Goal: Check status: Check status

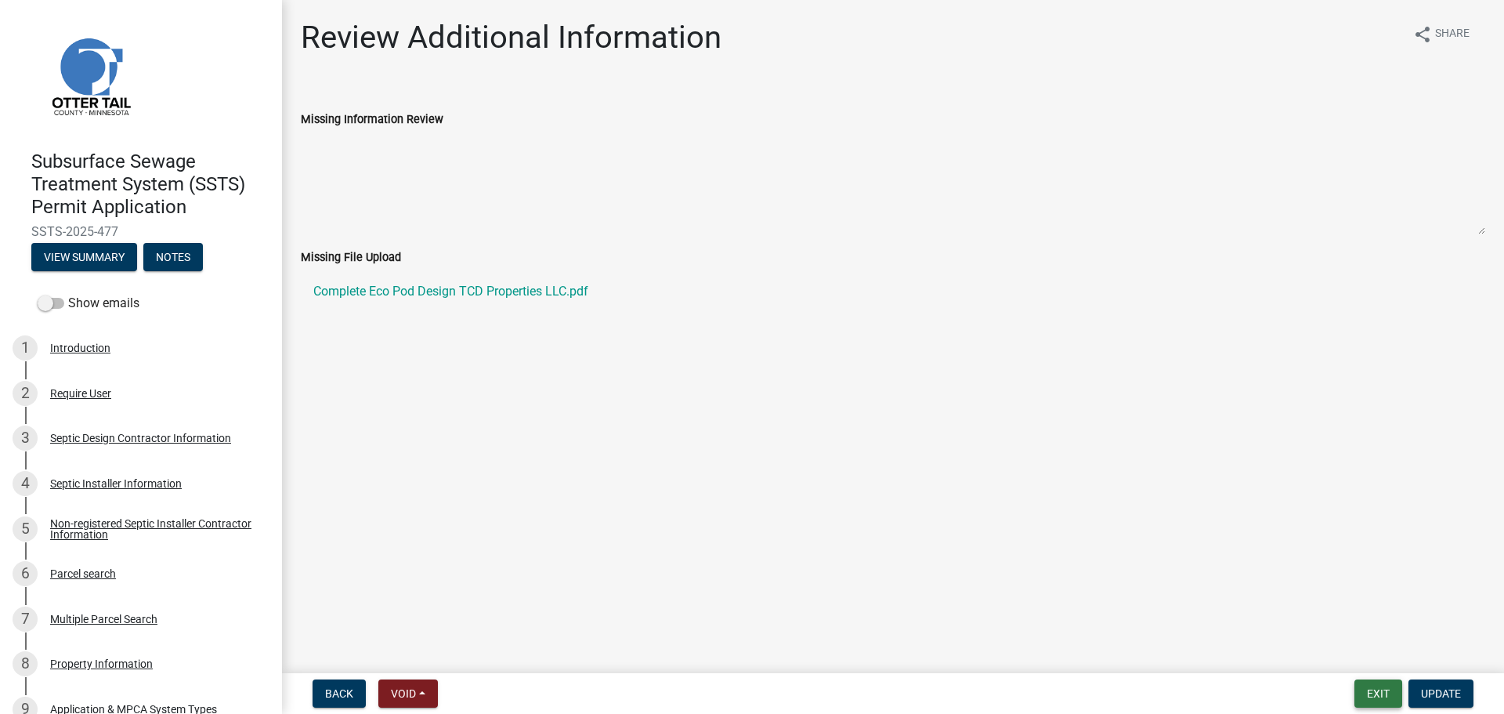
click at [1382, 688] on button "Exit" at bounding box center [1378, 693] width 48 height 28
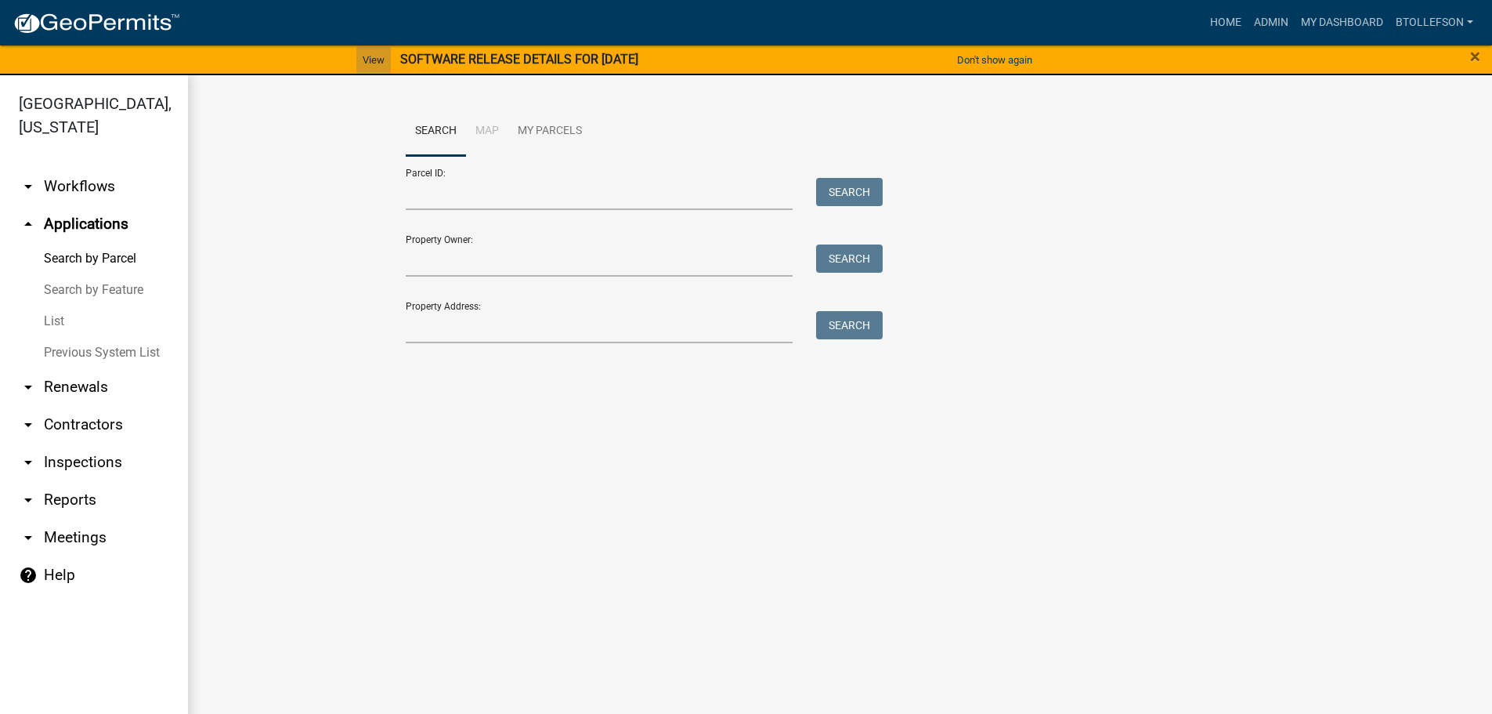
click at [356, 66] on link "View" at bounding box center [373, 60] width 34 height 26
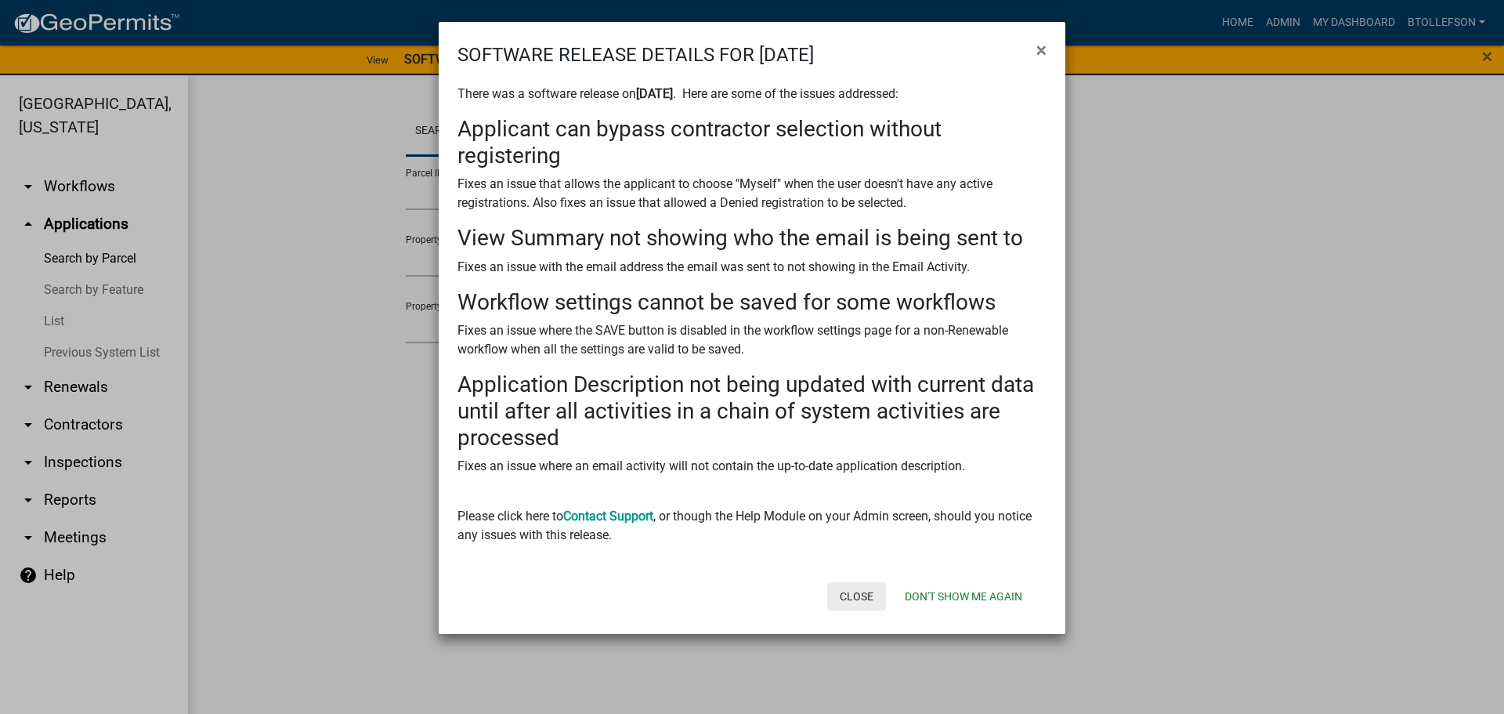
drag, startPoint x: 847, startPoint y: 593, endPoint x: 893, endPoint y: 706, distance: 121.6
click at [847, 593] on button "Close" at bounding box center [856, 596] width 59 height 28
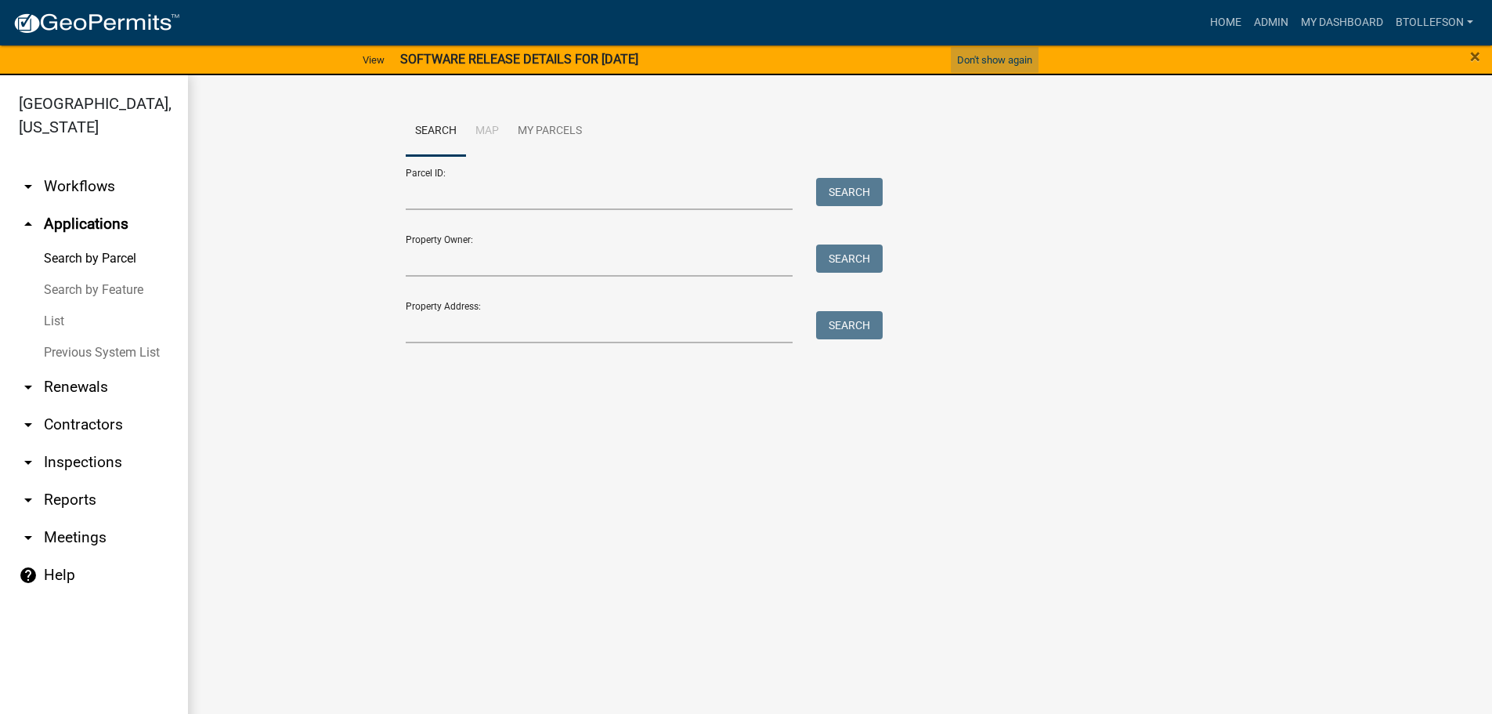
drag, startPoint x: 1002, startPoint y: 53, endPoint x: 1010, endPoint y: 80, distance: 27.8
click at [1002, 52] on button "Don't show again" at bounding box center [995, 60] width 88 height 26
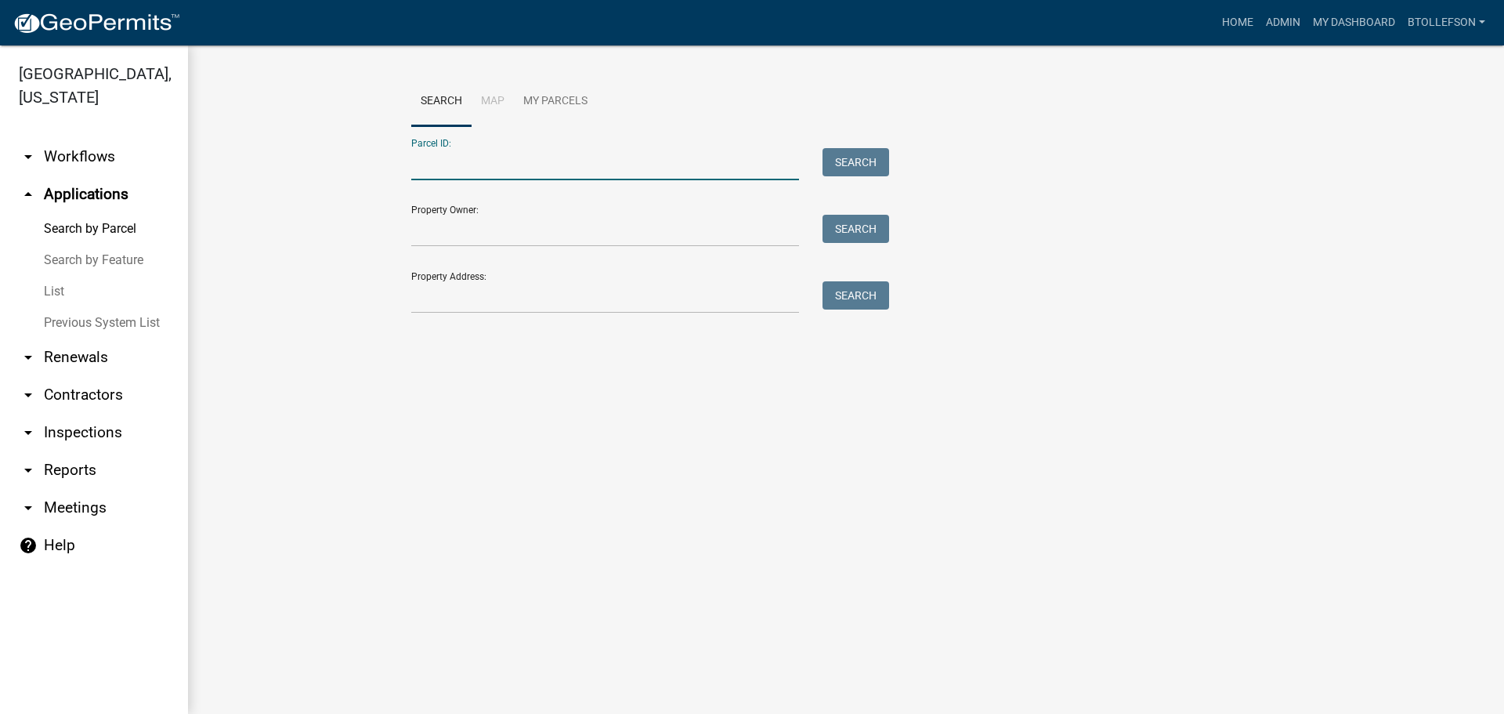
click at [586, 167] on input "Parcel ID:" at bounding box center [605, 164] width 388 height 32
paste input "37000990364001"
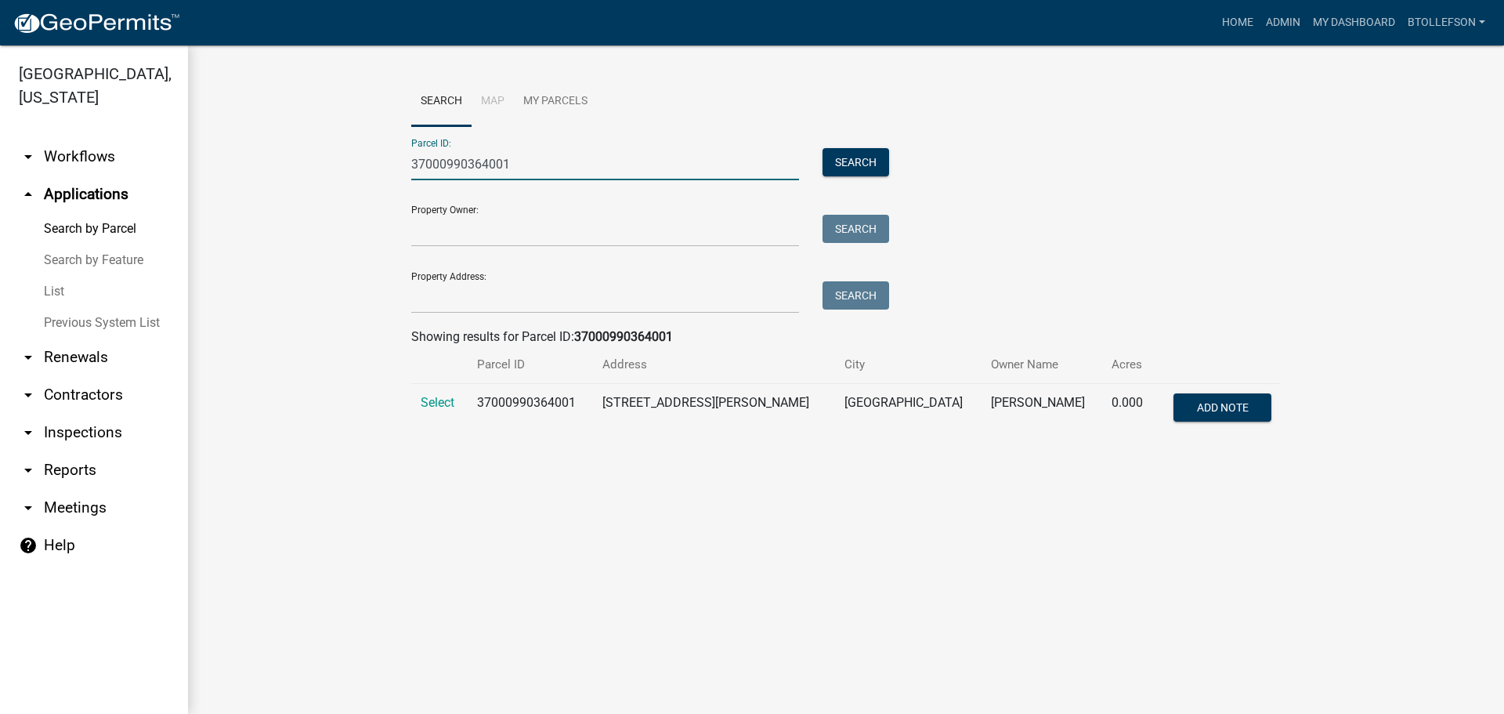
type input "37000990364001"
click at [427, 388] on td "Select" at bounding box center [439, 410] width 56 height 52
drag, startPoint x: 427, startPoint y: 390, endPoint x: 443, endPoint y: 408, distance: 24.4
click at [433, 397] on td "Select" at bounding box center [439, 410] width 56 height 52
click at [438, 402] on span "Select" at bounding box center [438, 402] width 34 height 15
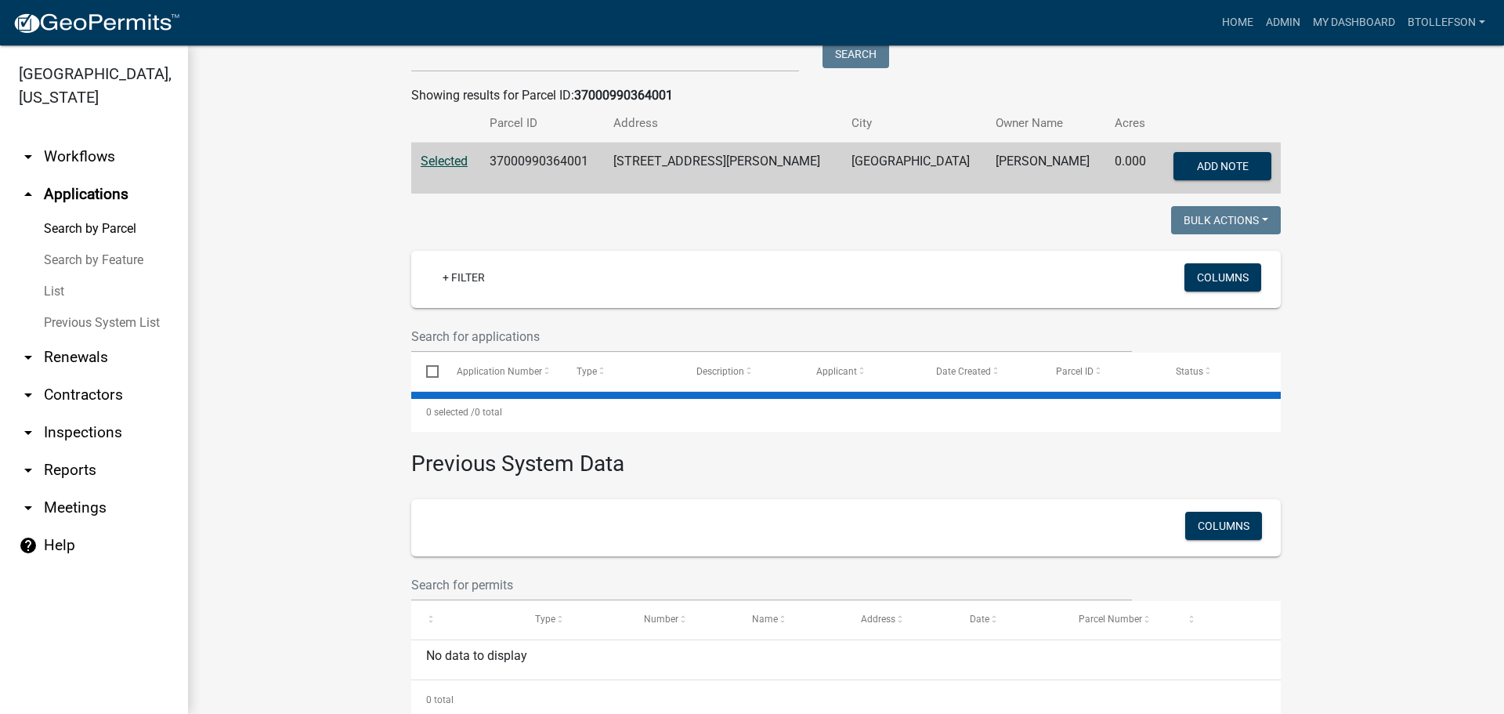
scroll to position [278, 0]
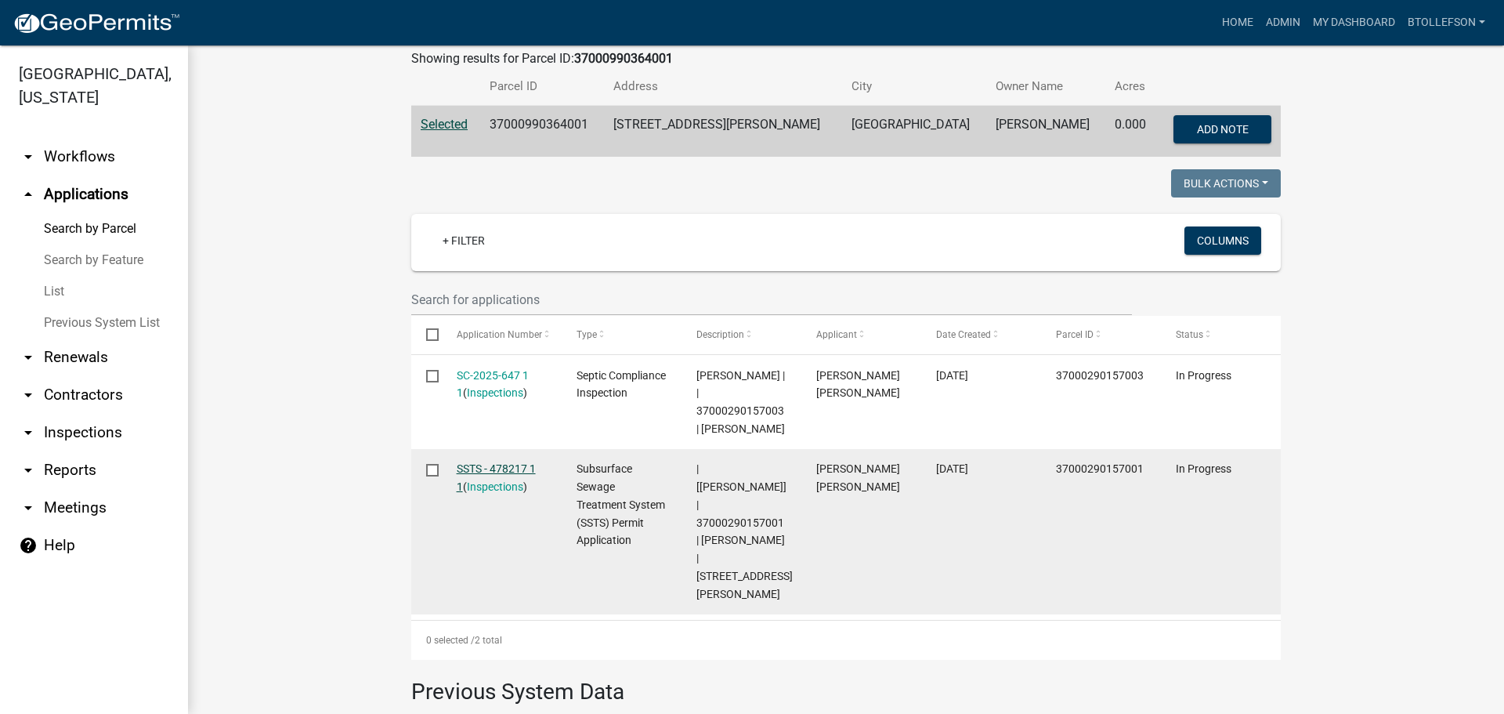
click at [513, 462] on link "SSTS - 478217 1 1" at bounding box center [496, 477] width 79 height 31
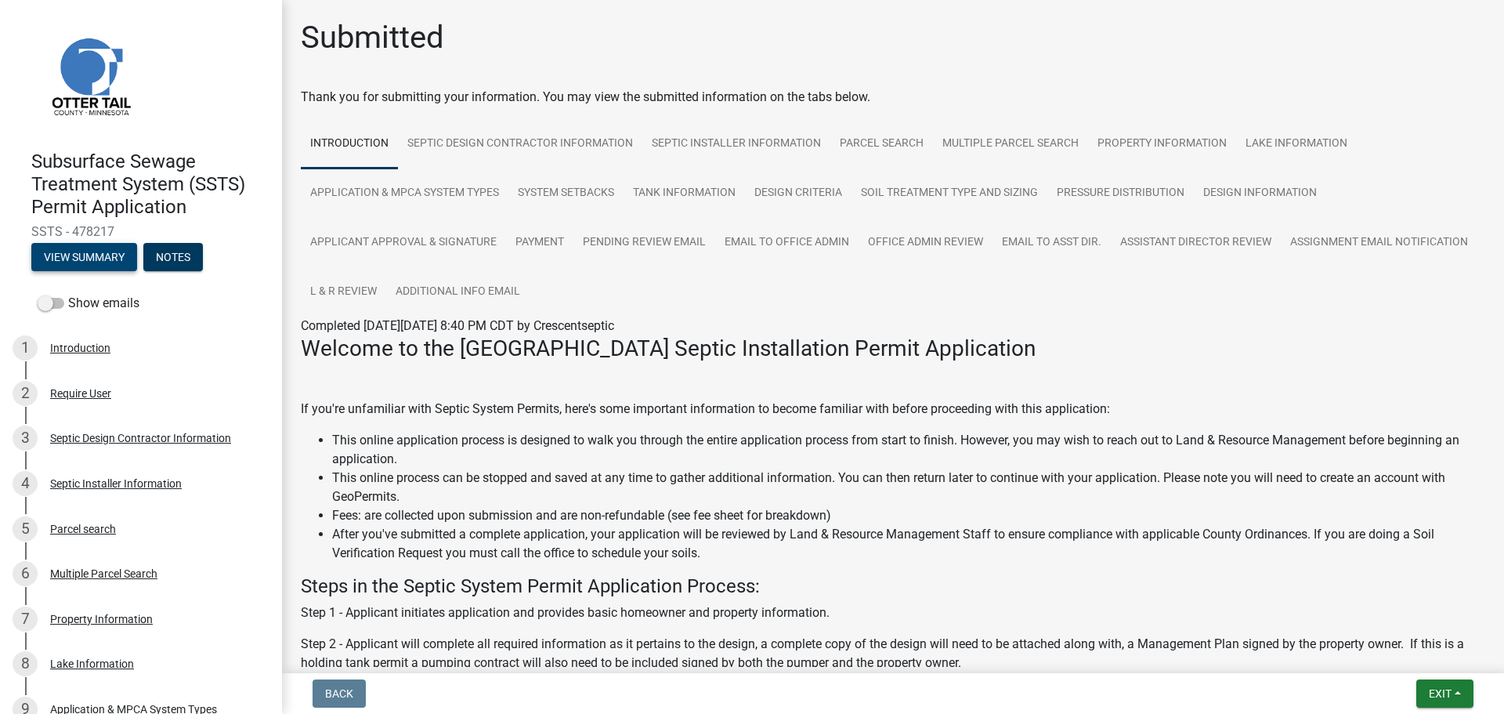
click at [83, 260] on button "View Summary" at bounding box center [84, 257] width 106 height 28
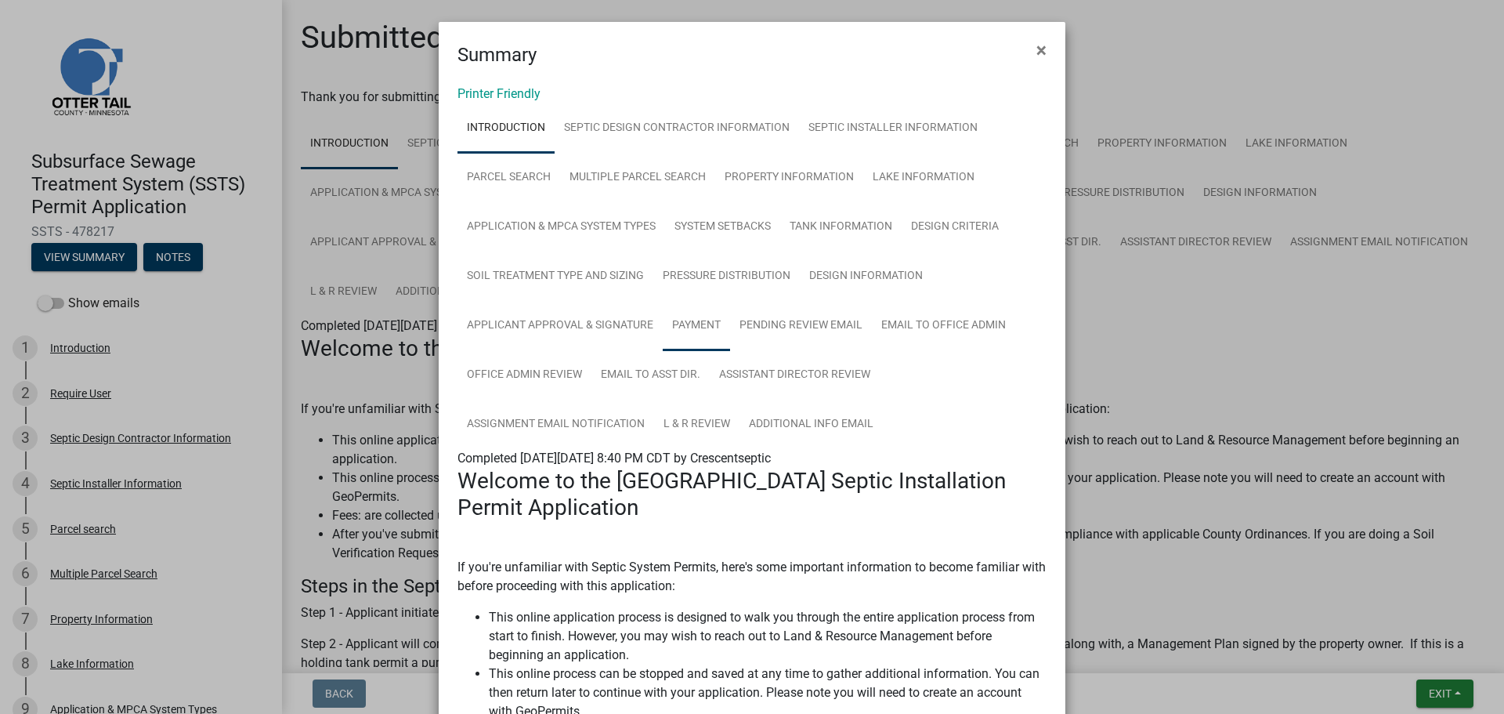
click at [663, 316] on link "Payment" at bounding box center [696, 326] width 67 height 50
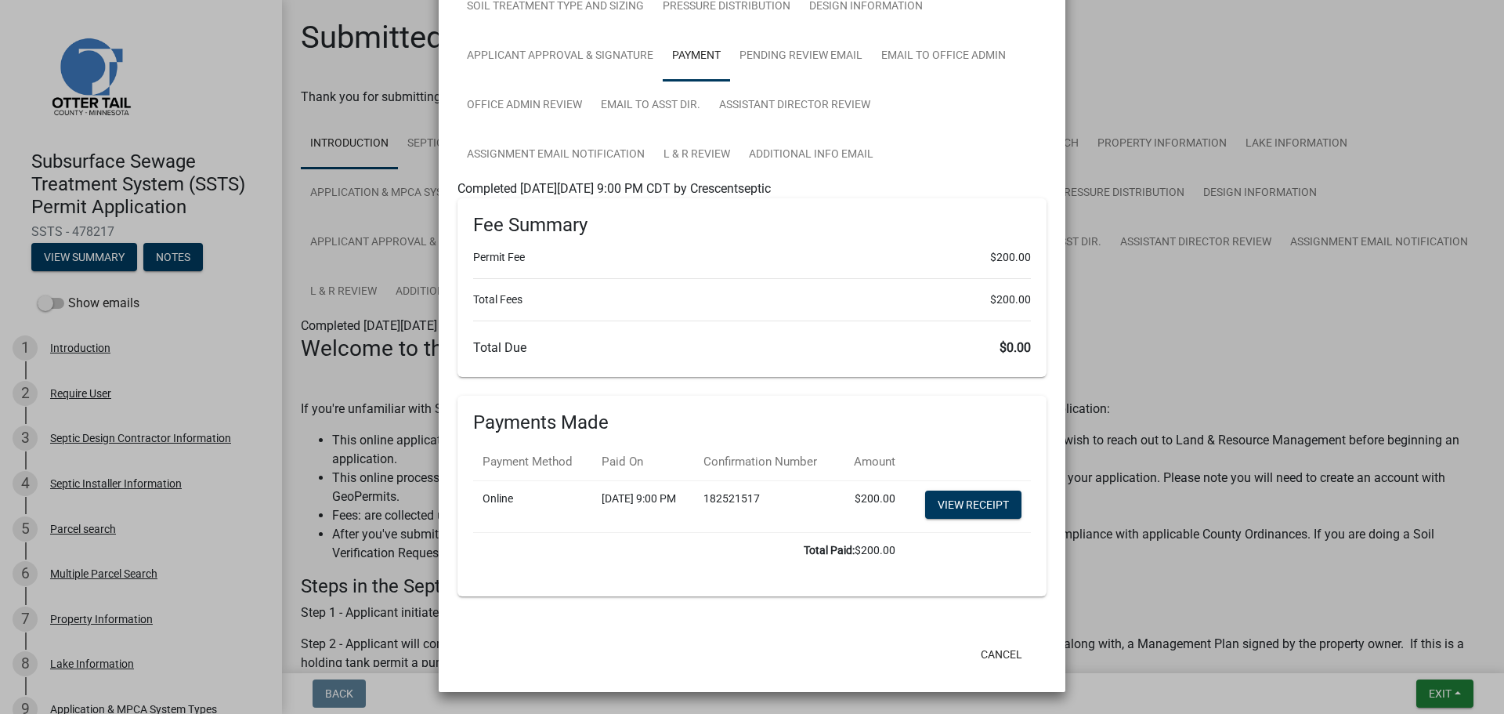
scroll to position [303, 0]
click at [999, 658] on button "Cancel" at bounding box center [1001, 654] width 67 height 28
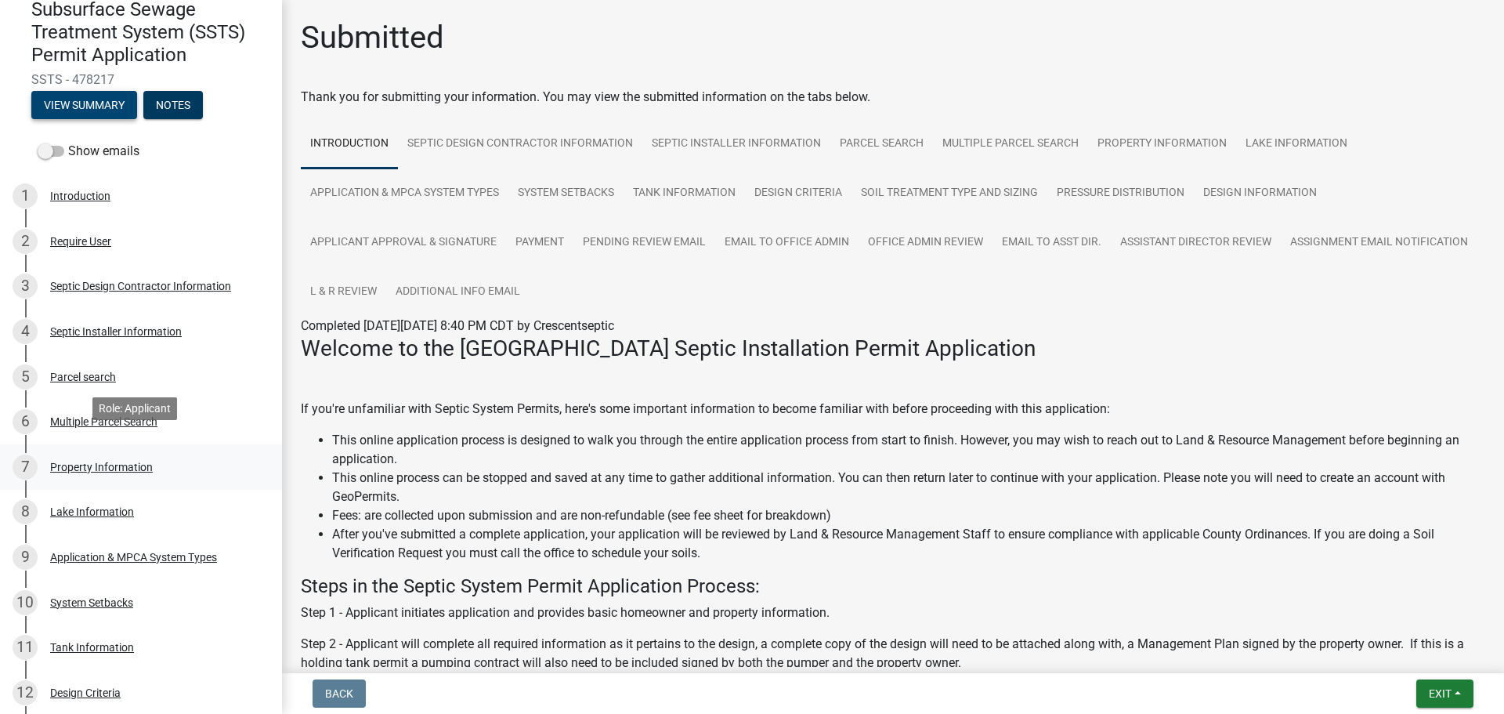
scroll to position [157, 0]
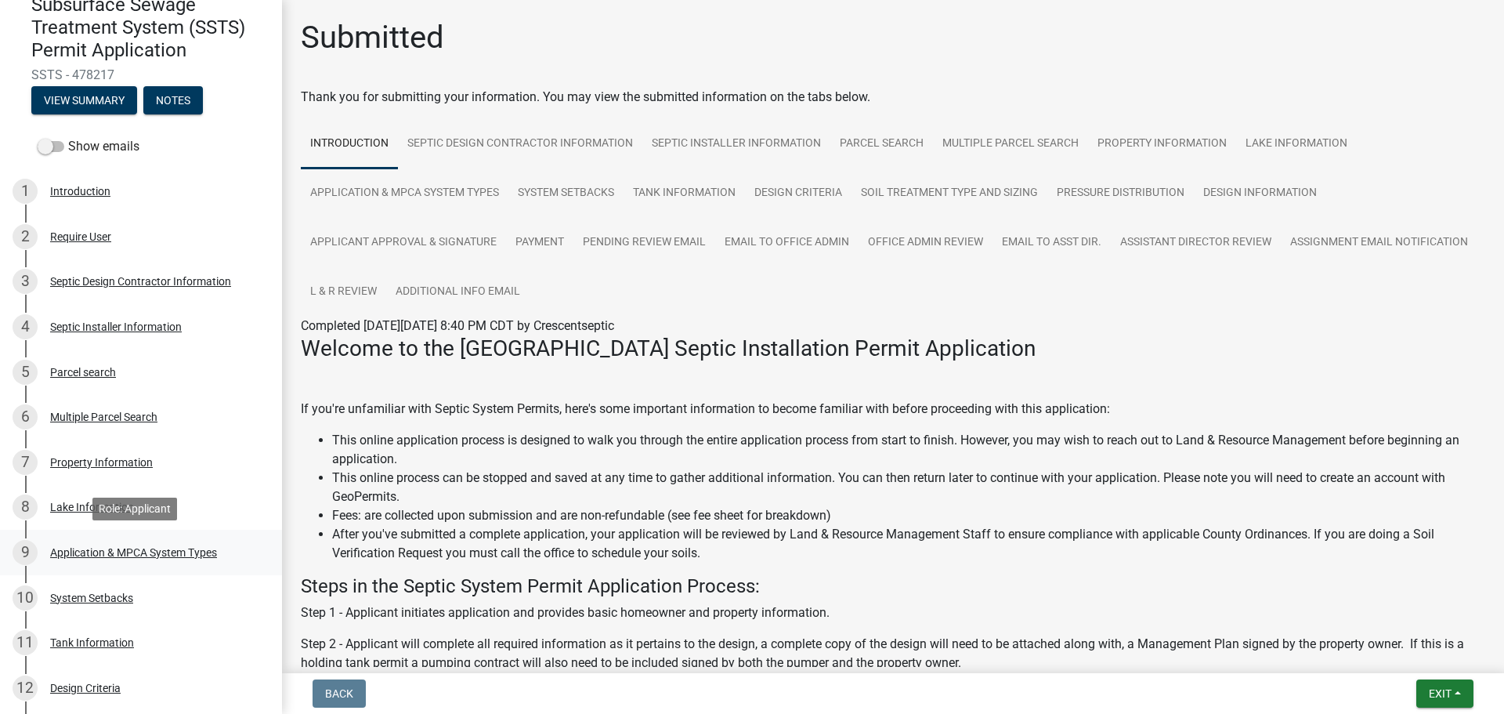
click at [146, 549] on div "Application & MPCA System Types" at bounding box center [133, 552] width 167 height 11
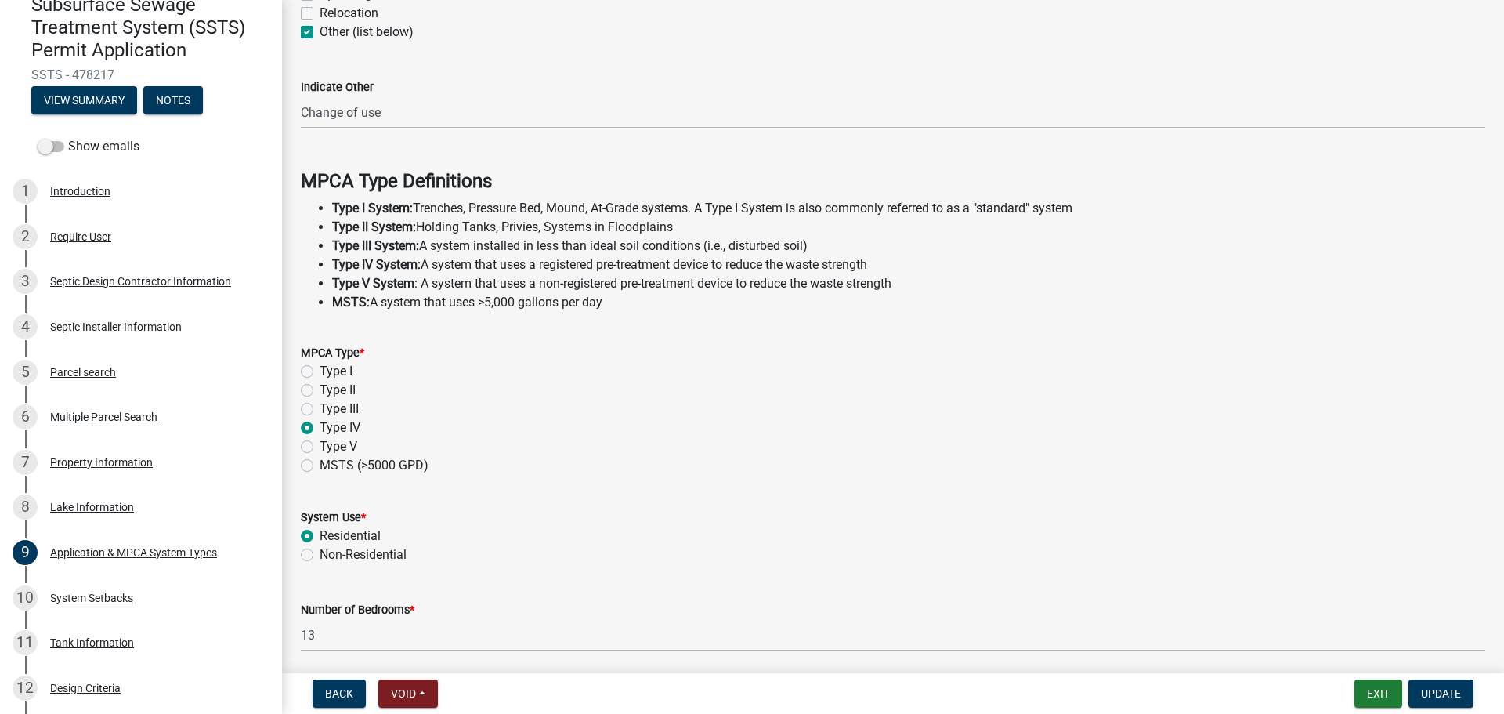
scroll to position [392, 0]
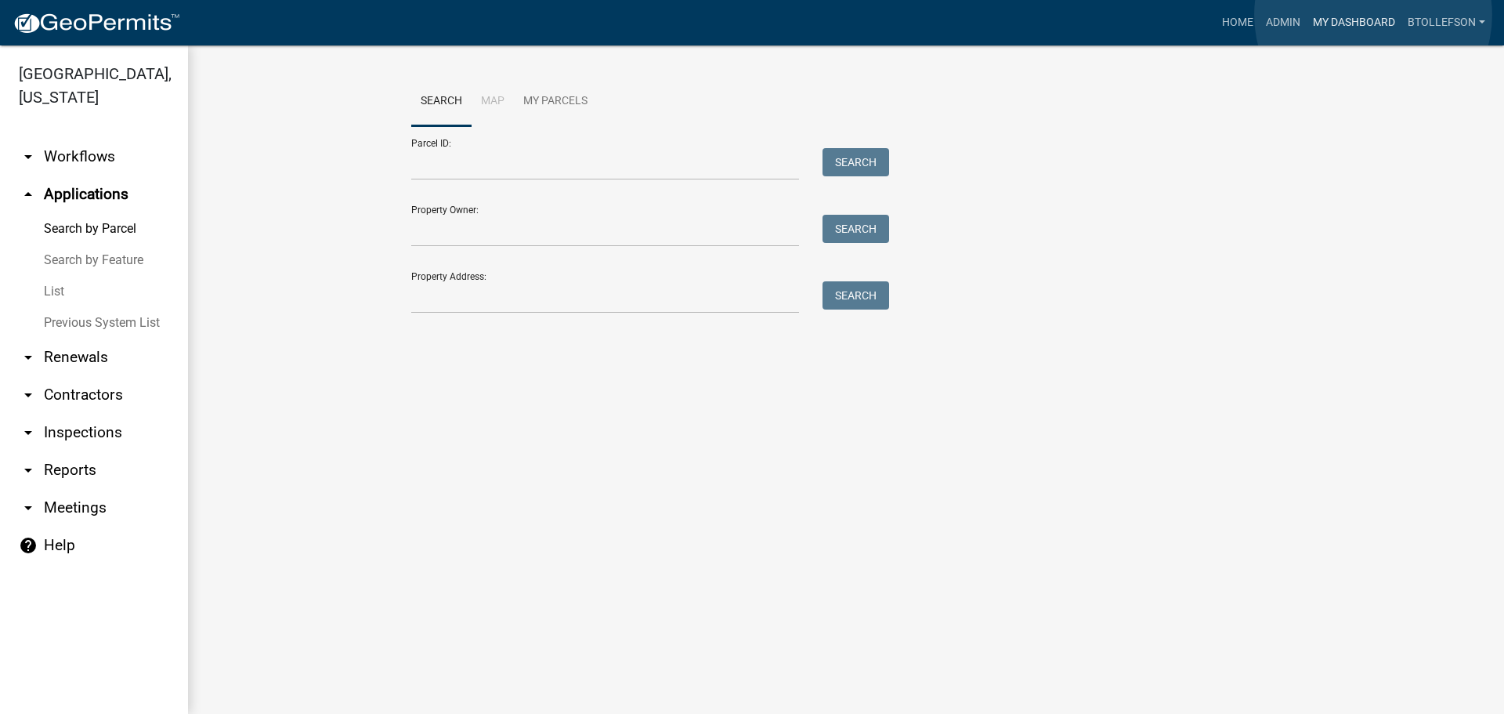
click at [1373, 15] on link "My Dashboard" at bounding box center [1353, 23] width 95 height 30
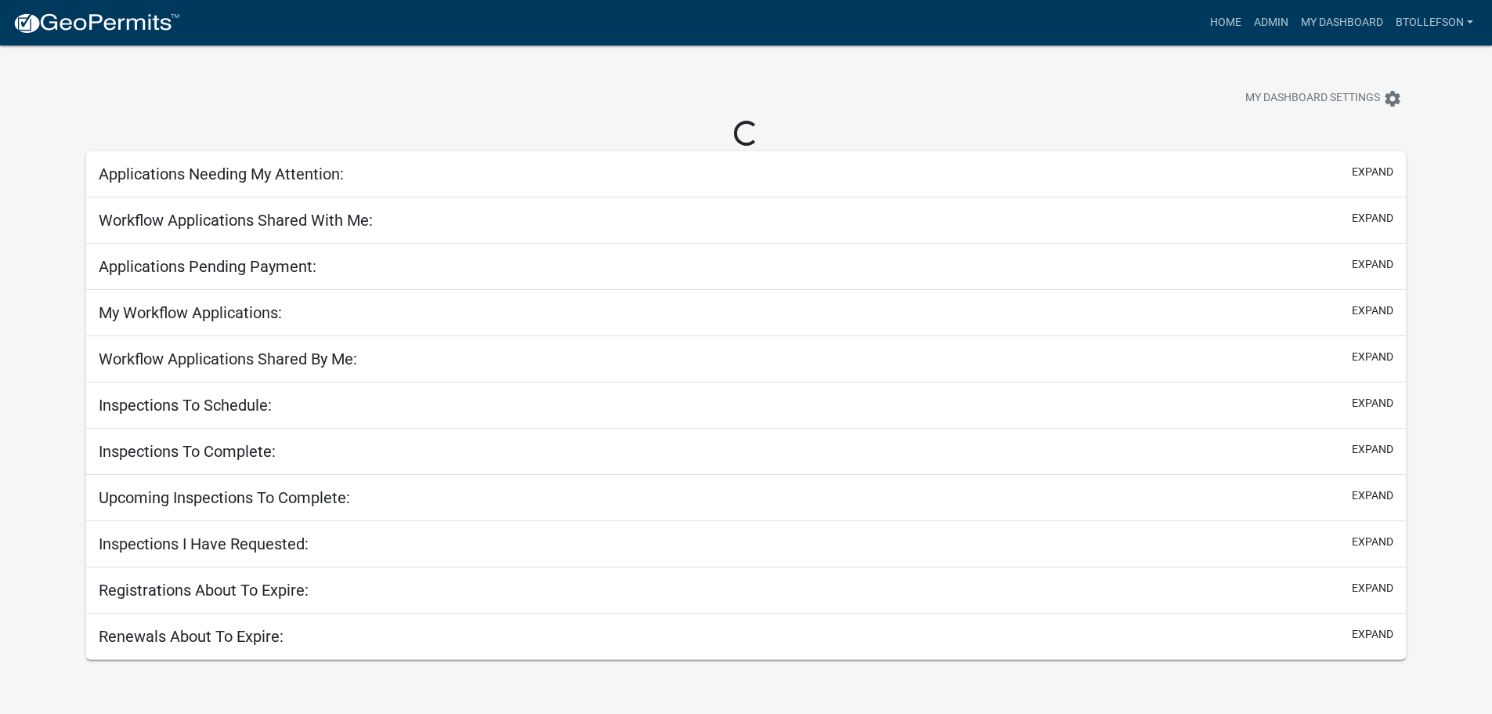
select select "3: 100"
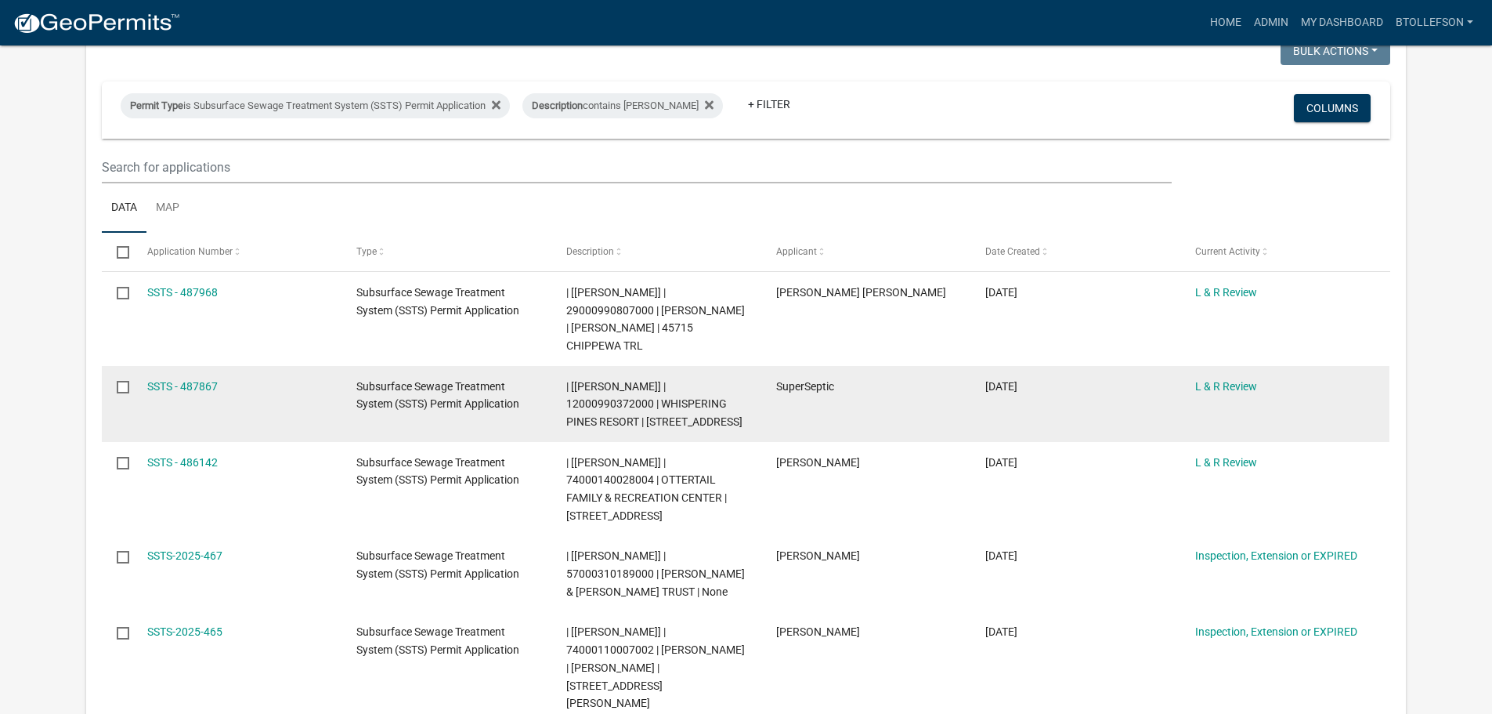
scroll to position [157, 0]
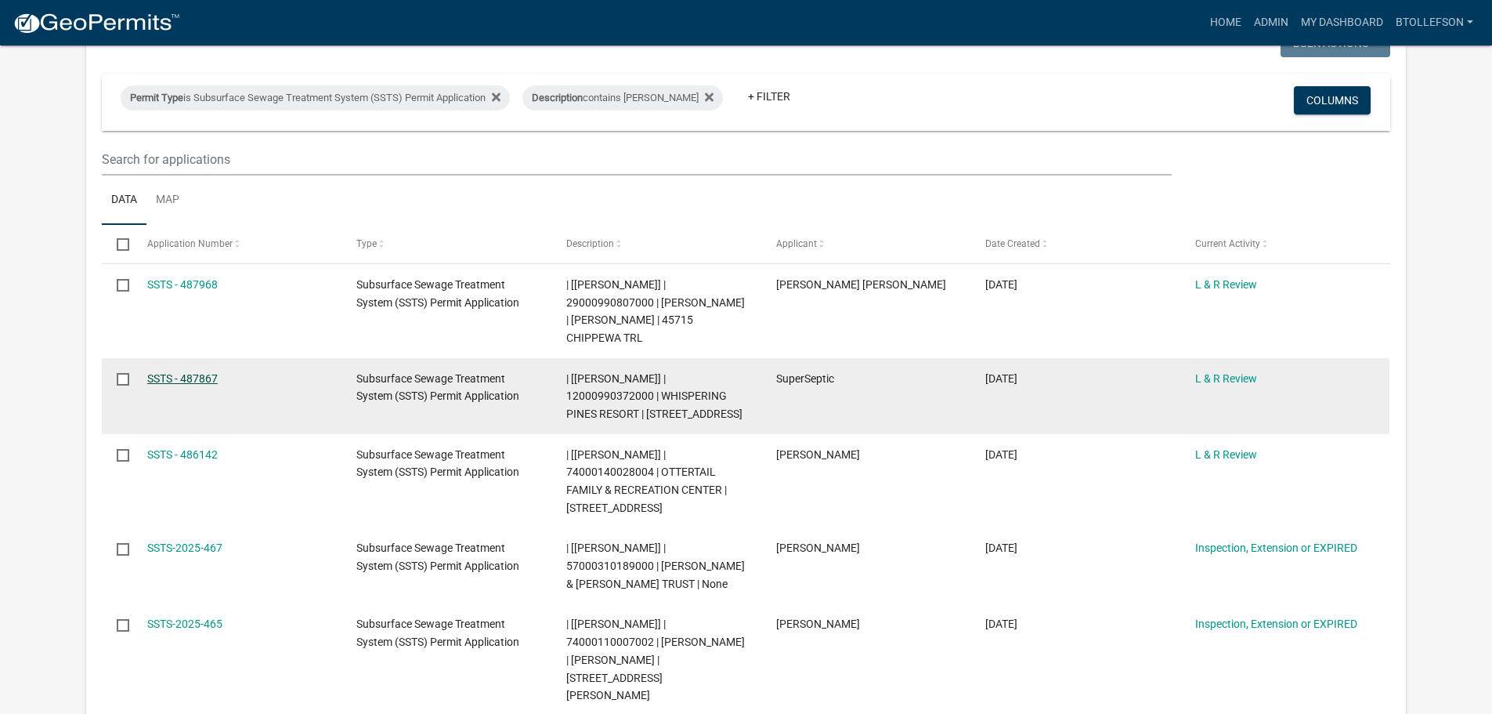
click at [204, 375] on link "SSTS - 487867" at bounding box center [182, 378] width 70 height 13
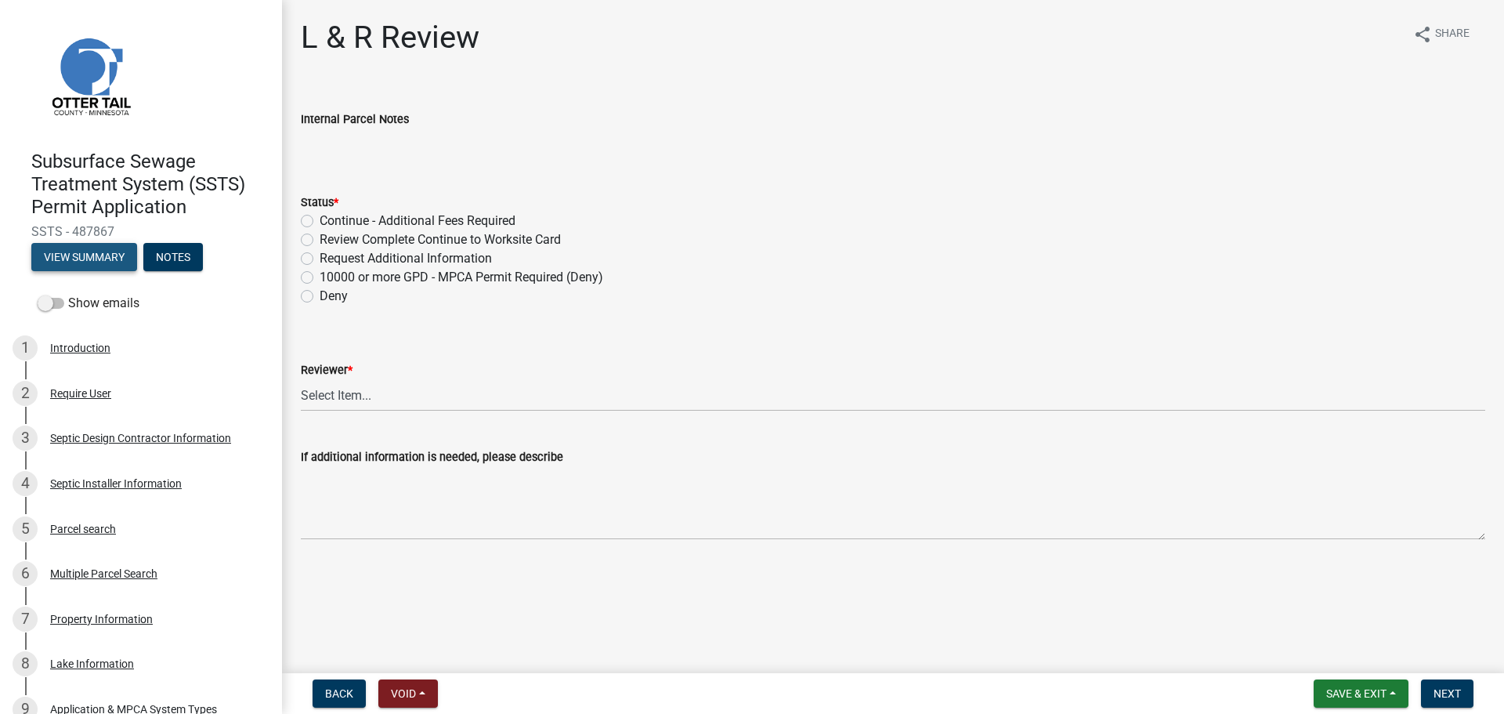
click at [90, 260] on button "View Summary" at bounding box center [84, 257] width 106 height 28
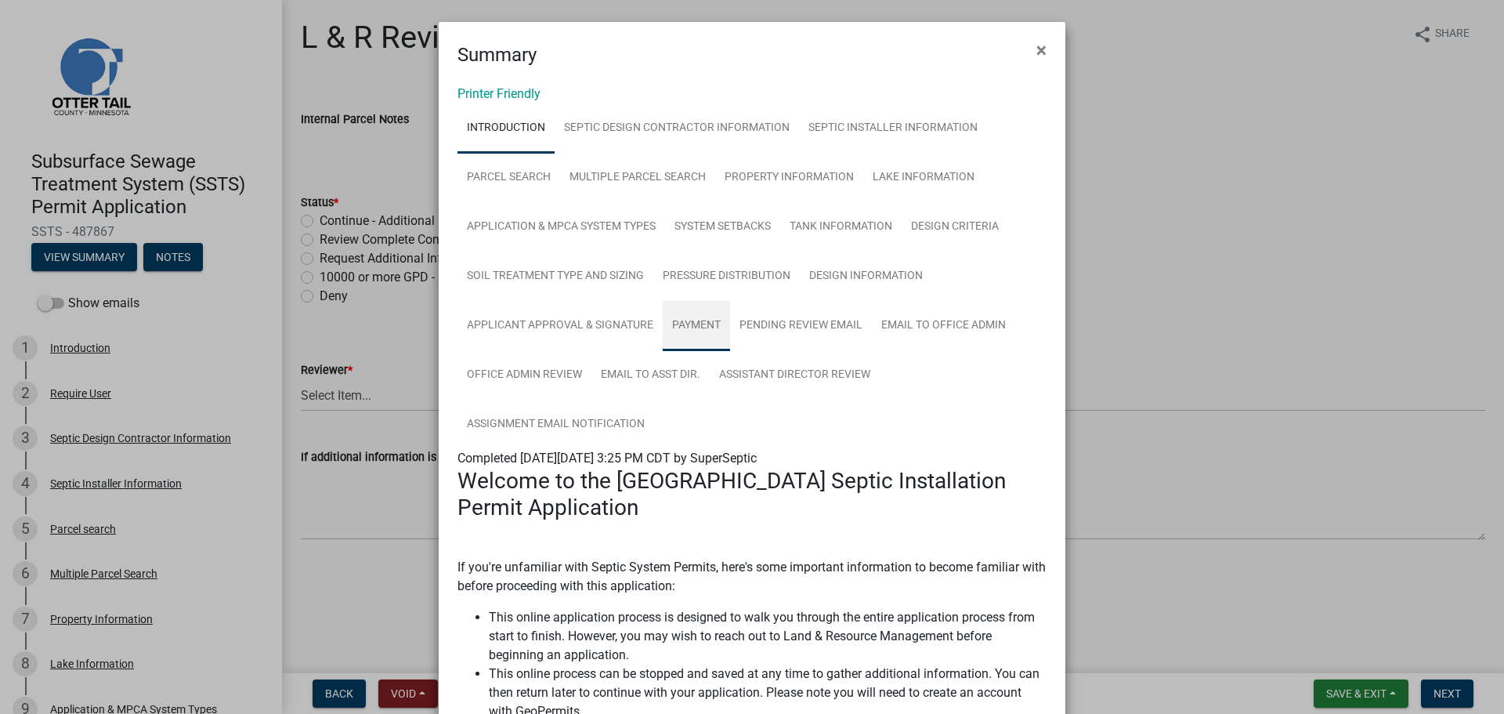
click at [693, 335] on link "Payment" at bounding box center [696, 326] width 67 height 50
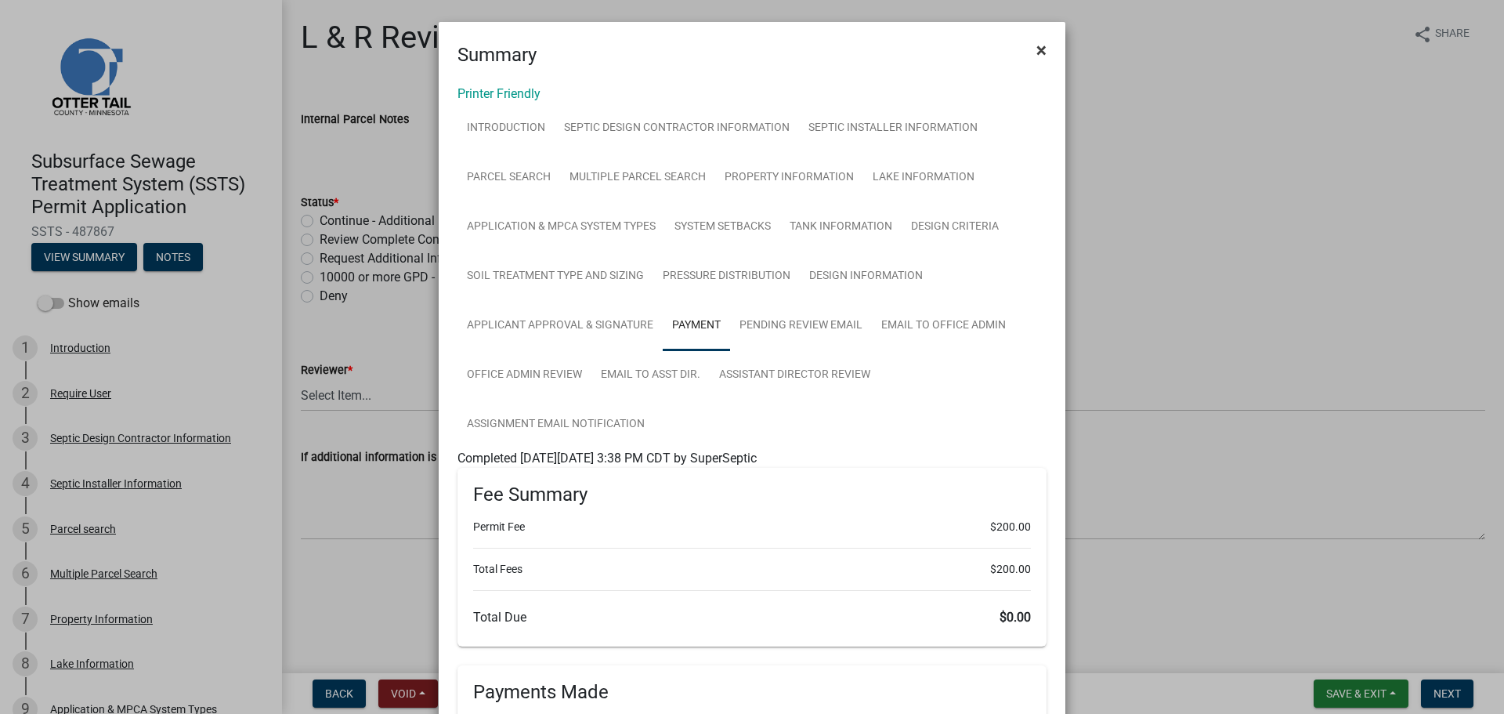
click at [1045, 52] on button "×" at bounding box center [1041, 50] width 35 height 44
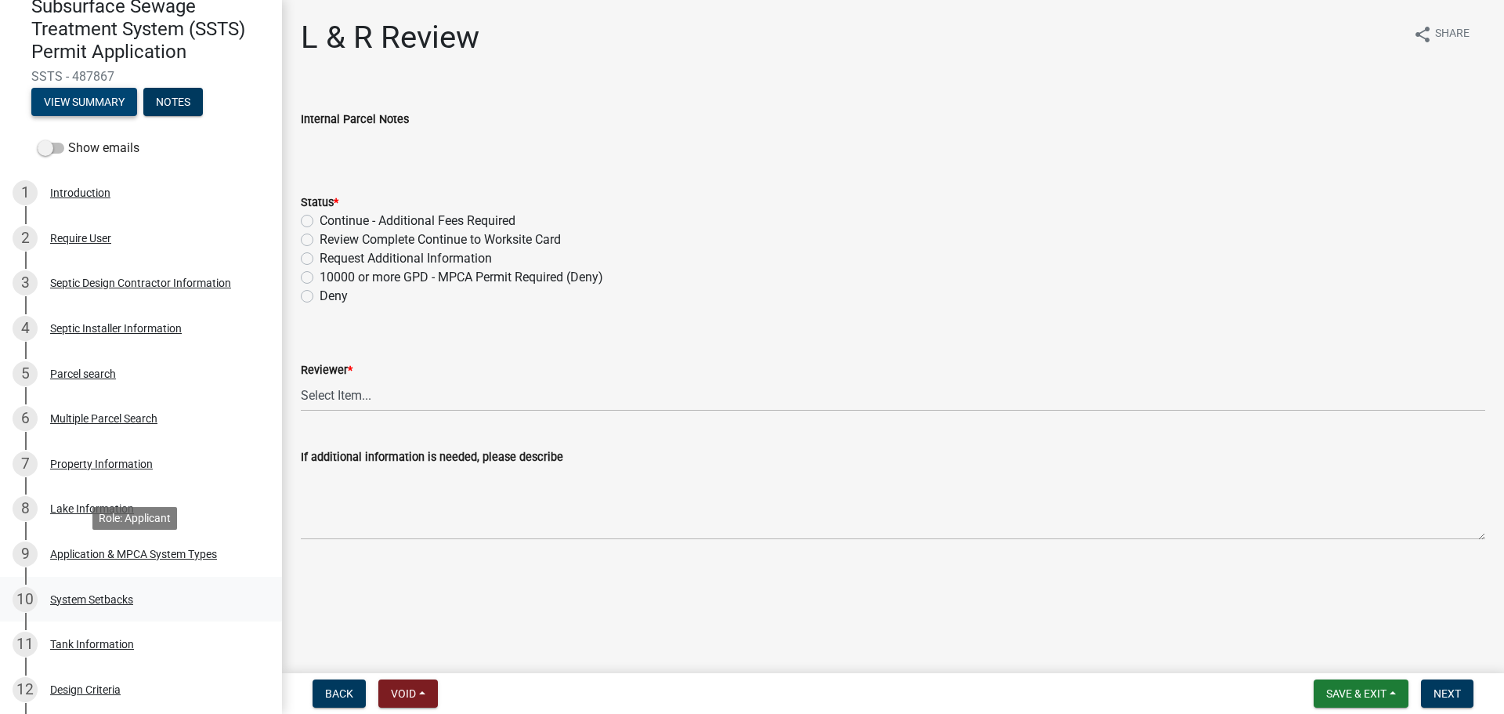
scroll to position [157, 0]
click at [113, 551] on div "Application & MPCA System Types" at bounding box center [133, 552] width 167 height 11
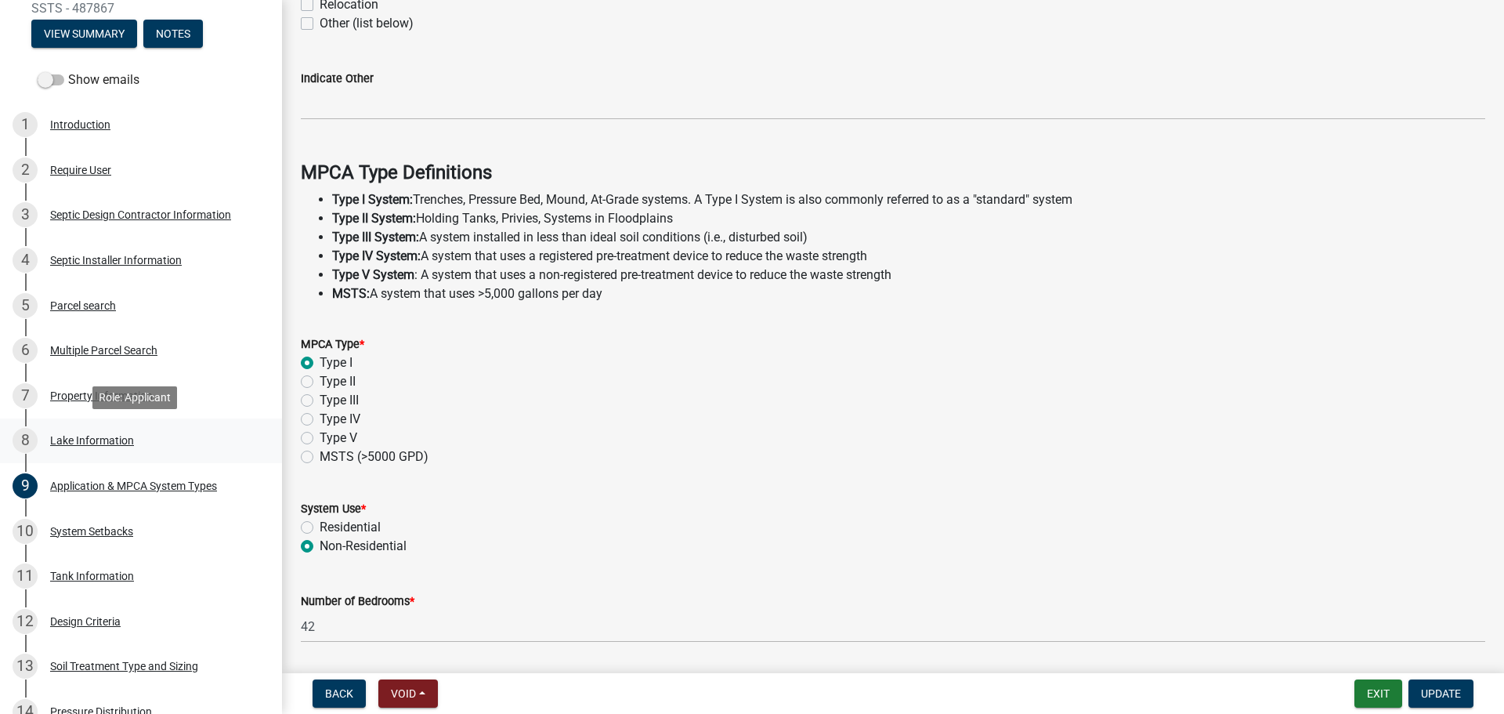
scroll to position [313, 0]
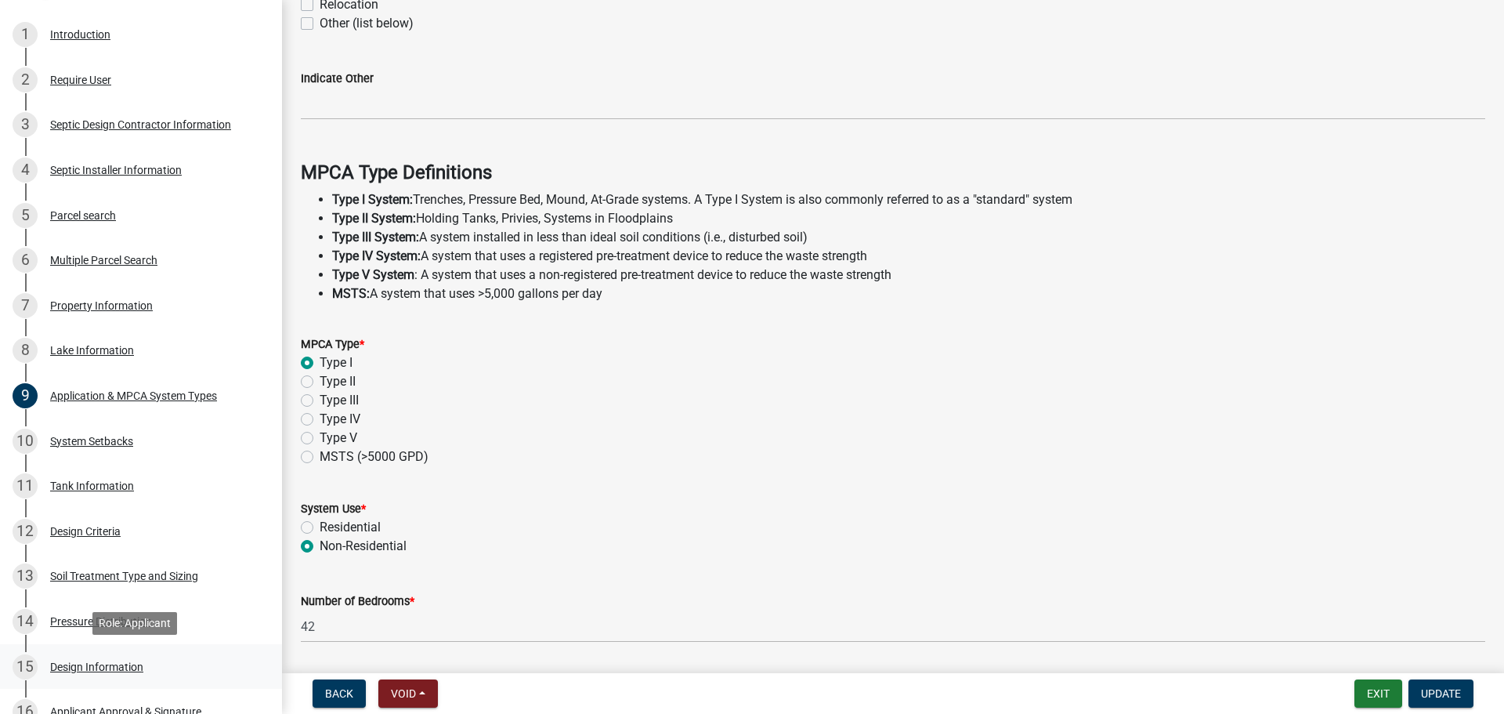
click at [90, 671] on div "Design Information" at bounding box center [96, 666] width 93 height 11
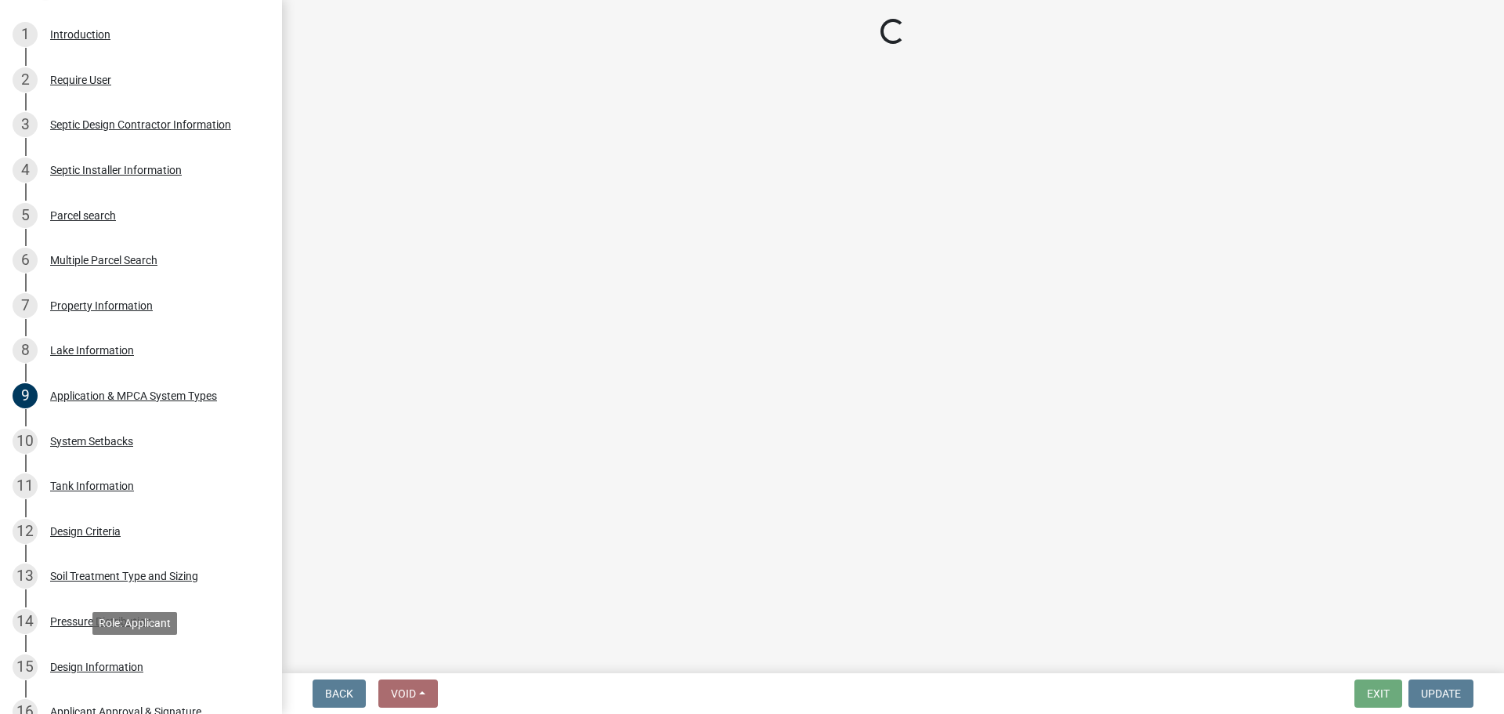
scroll to position [0, 0]
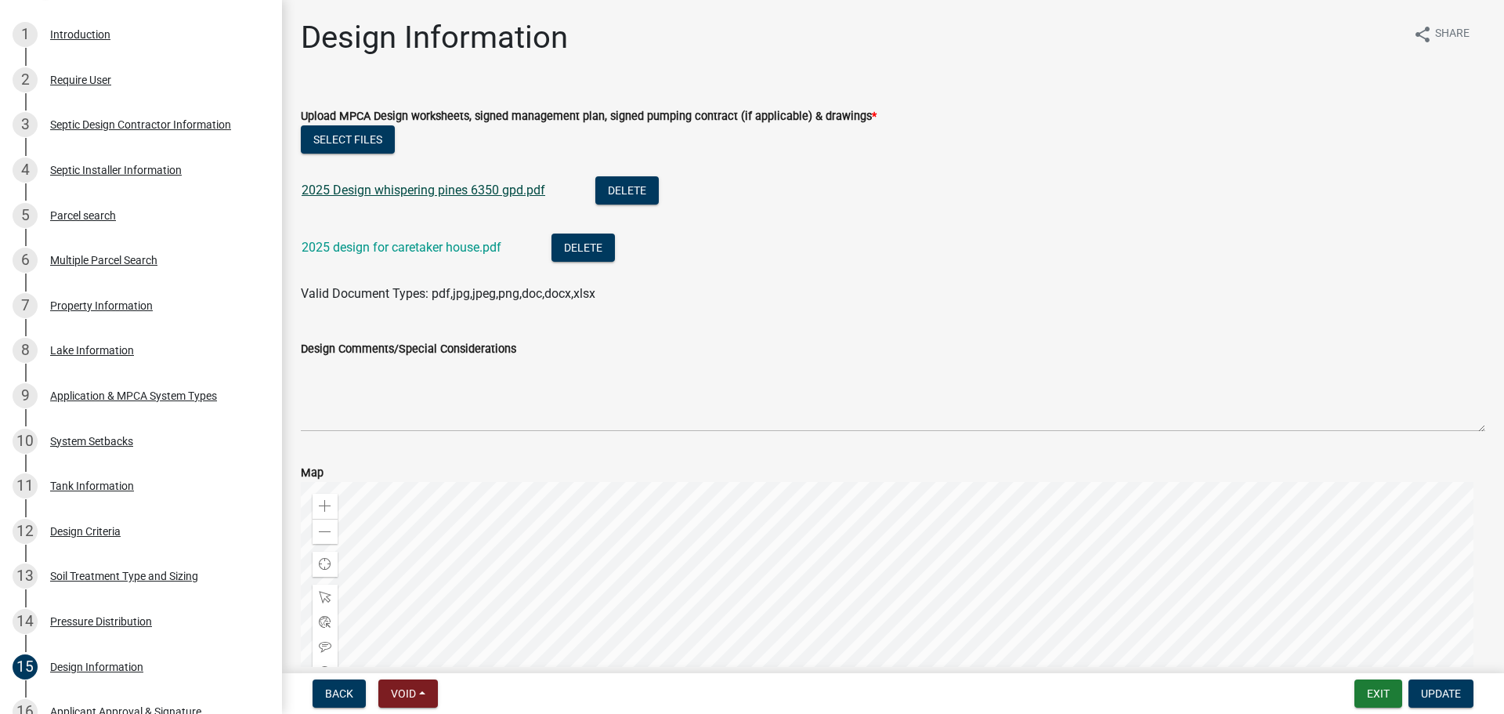
click at [409, 191] on link "2025 Design whispering pines 6350 gpd.pdf" at bounding box center [424, 189] width 244 height 15
